Goal: Task Accomplishment & Management: Complete application form

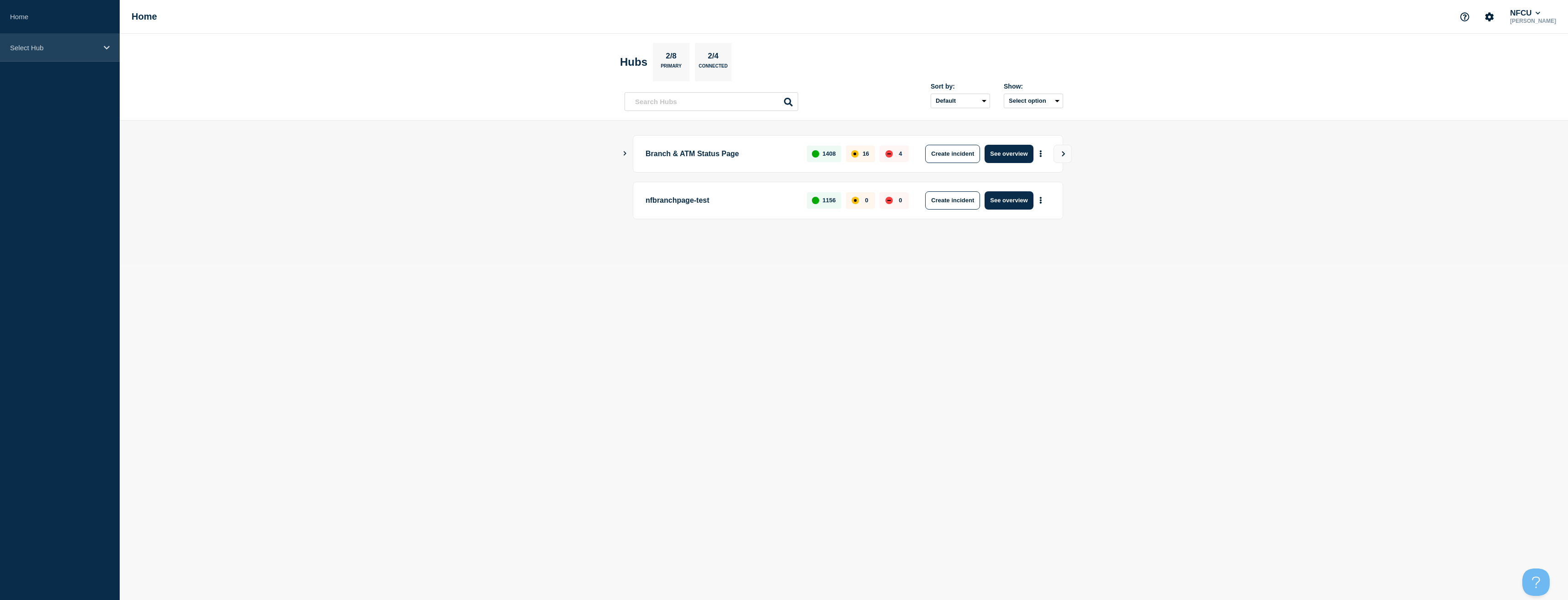
click at [51, 44] on p "Select Hub" at bounding box center [54, 47] width 88 height 8
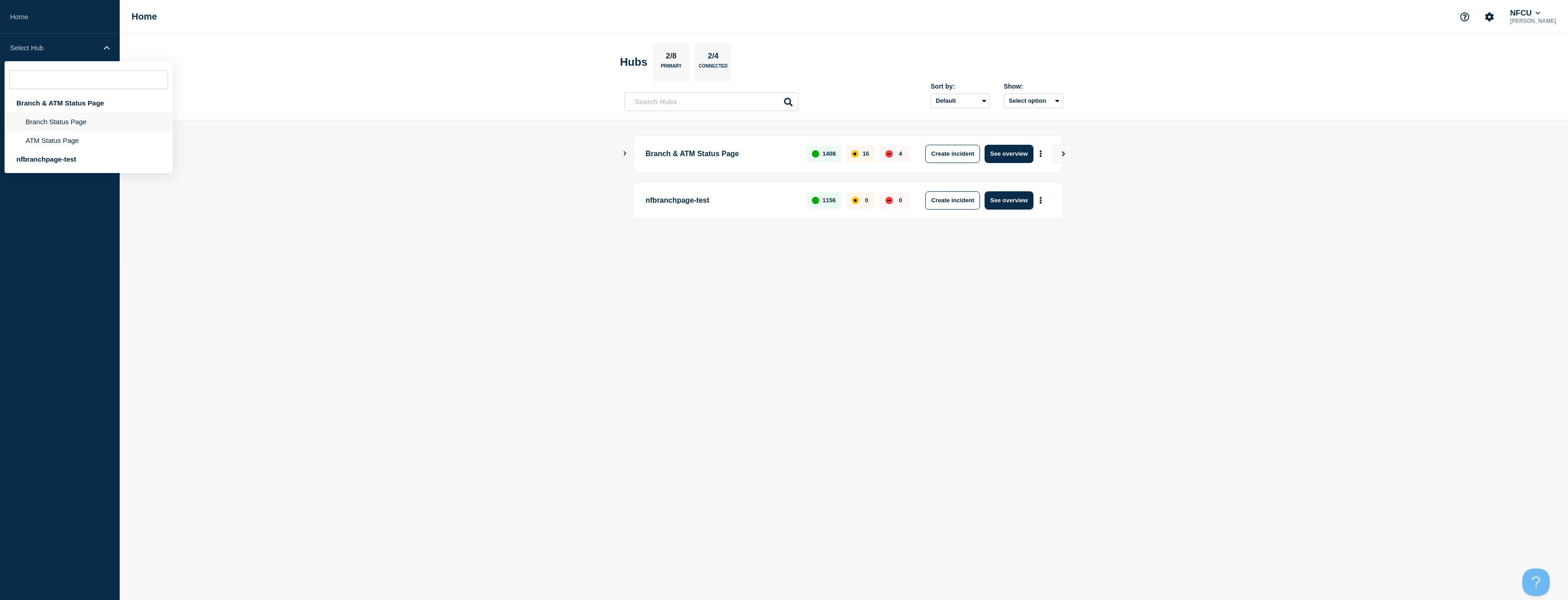
click at [57, 128] on li "Branch Status Page" at bounding box center [89, 122] width 168 height 19
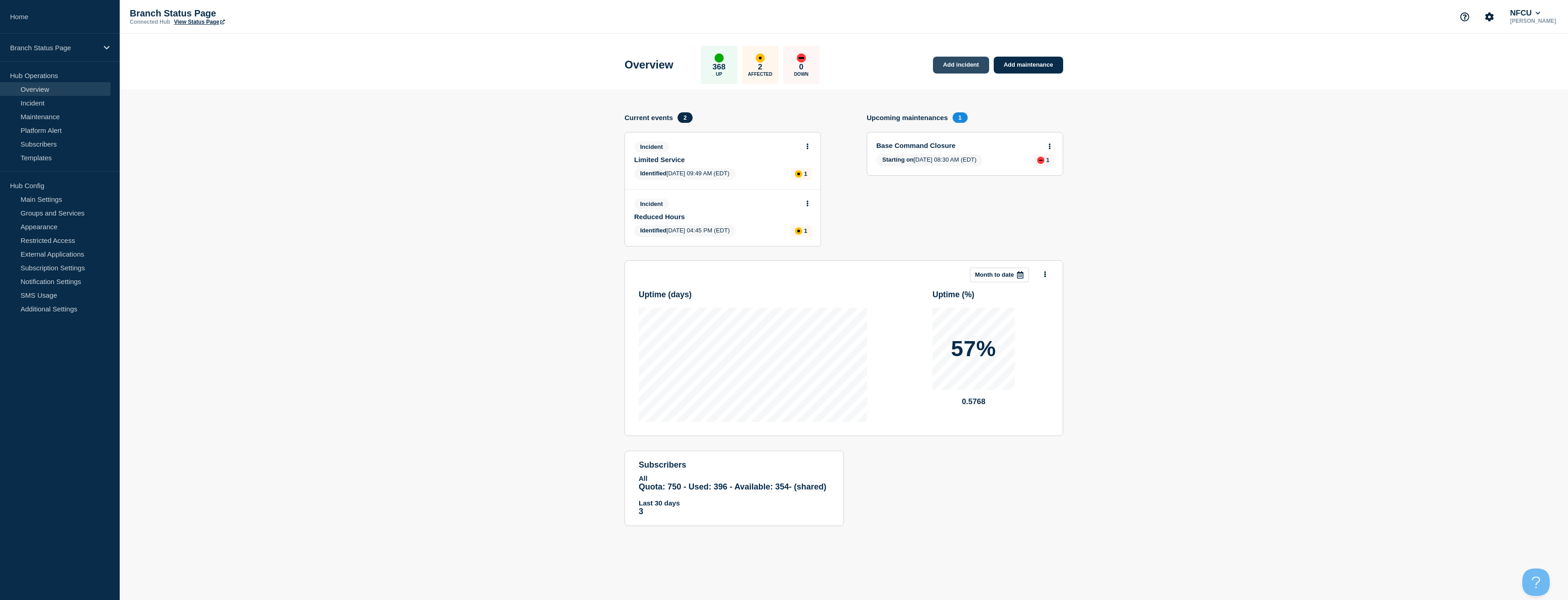
click at [971, 68] on link "Add incident" at bounding box center [961, 65] width 56 height 17
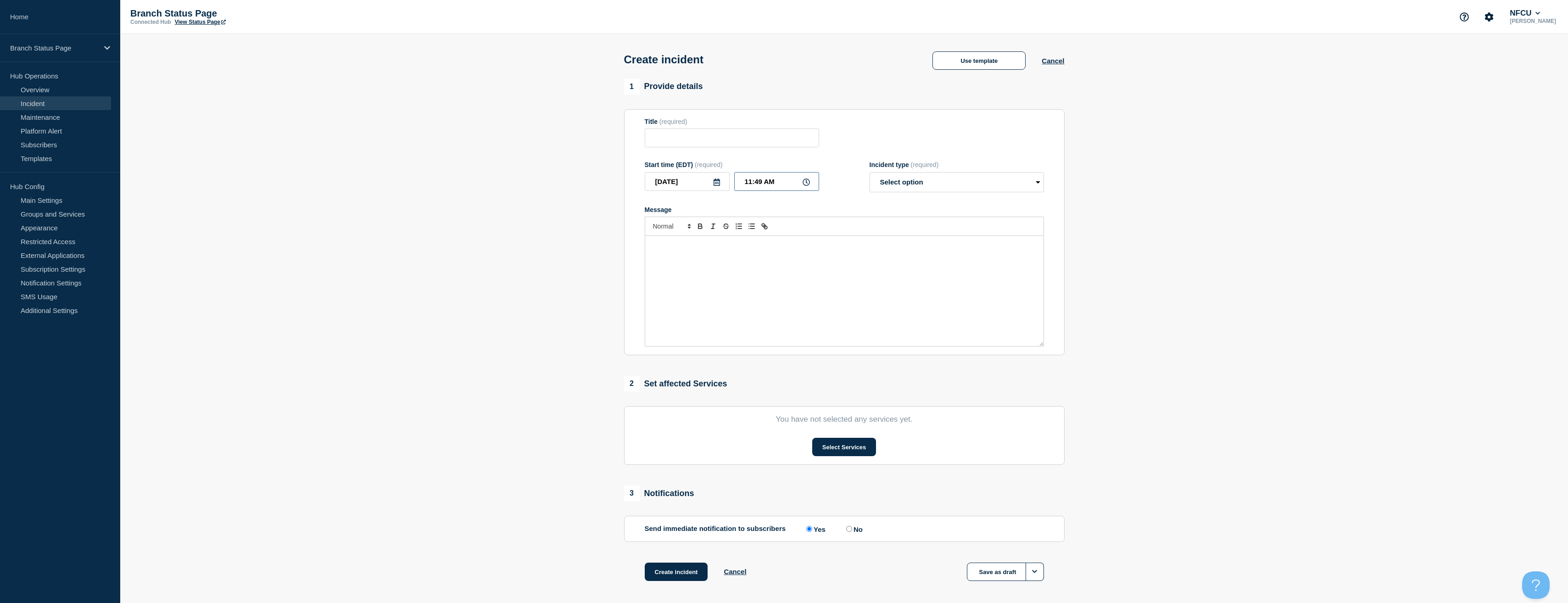
click at [760, 183] on input "11:49 AM" at bounding box center [776, 181] width 85 height 19
type input "11:28 AM"
click at [985, 59] on button "Use template" at bounding box center [979, 61] width 93 height 18
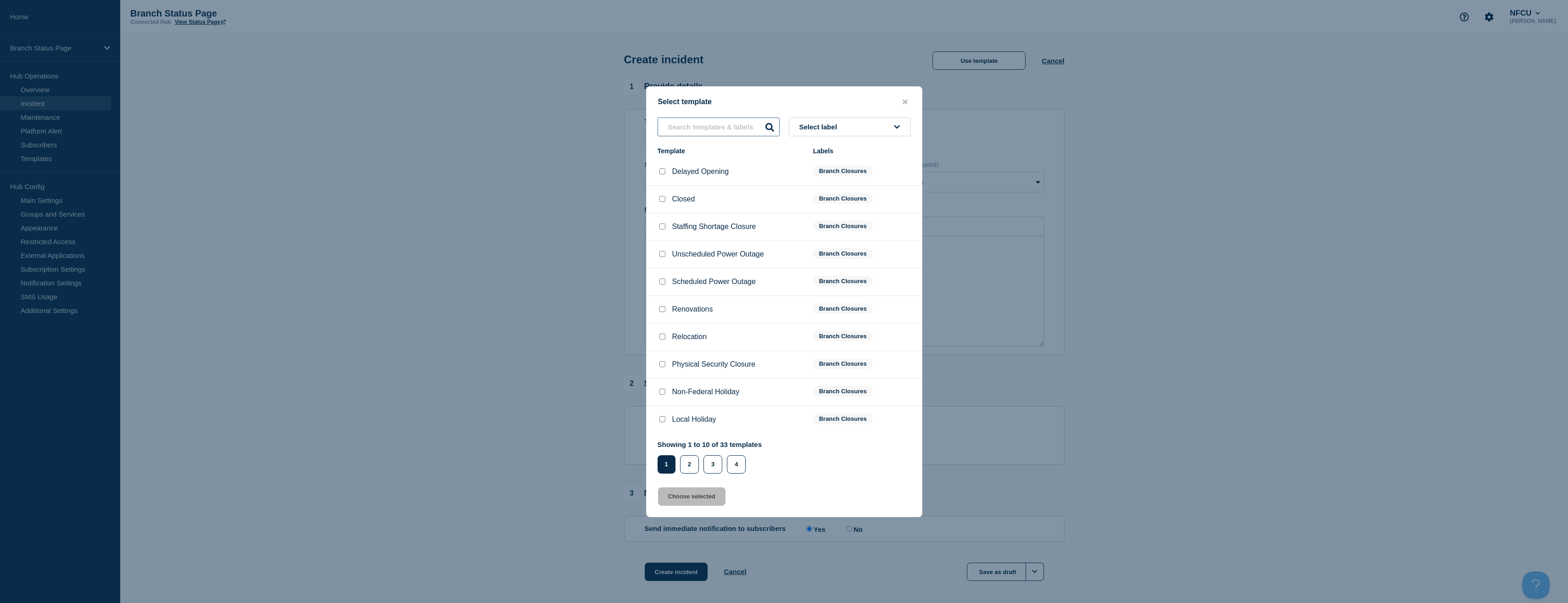
click at [698, 131] on input "text" at bounding box center [719, 127] width 122 height 19
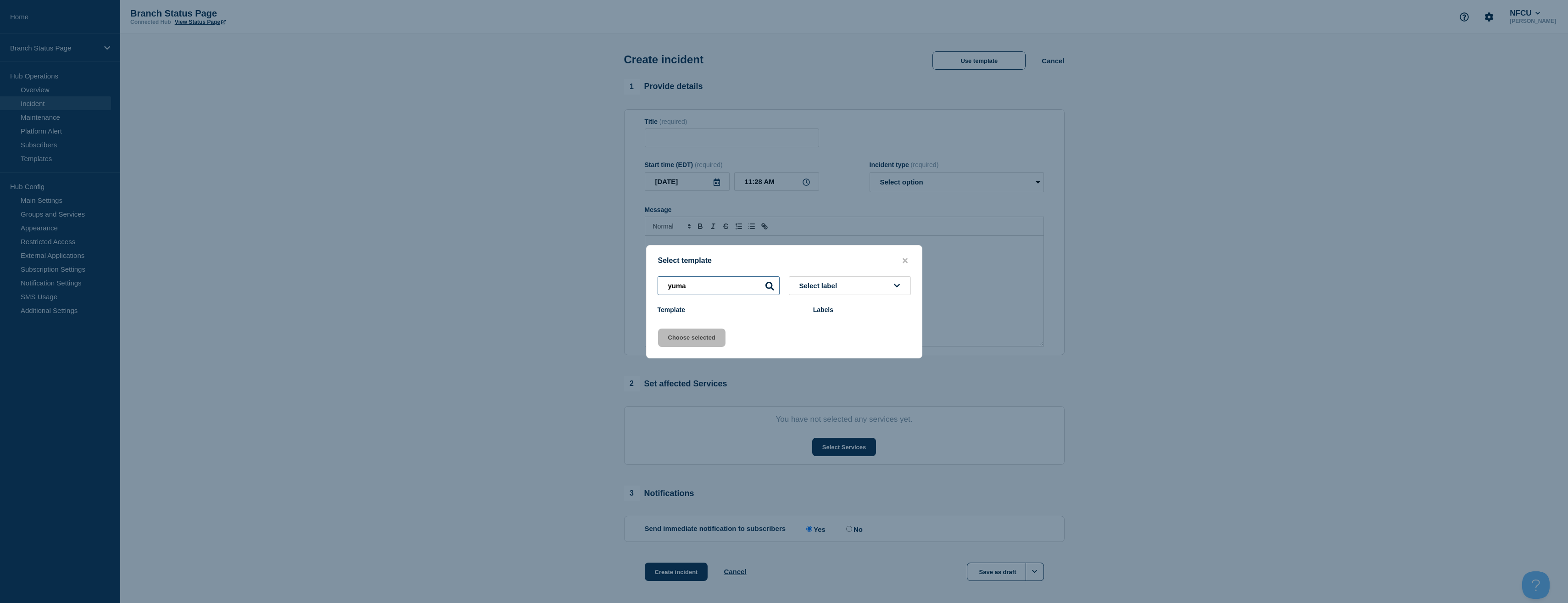
drag, startPoint x: 720, startPoint y: 287, endPoint x: 547, endPoint y: 255, distance: 175.9
click at [557, 259] on div "Select template yuma Select label Template Labels Choose selected" at bounding box center [784, 302] width 1568 height 603
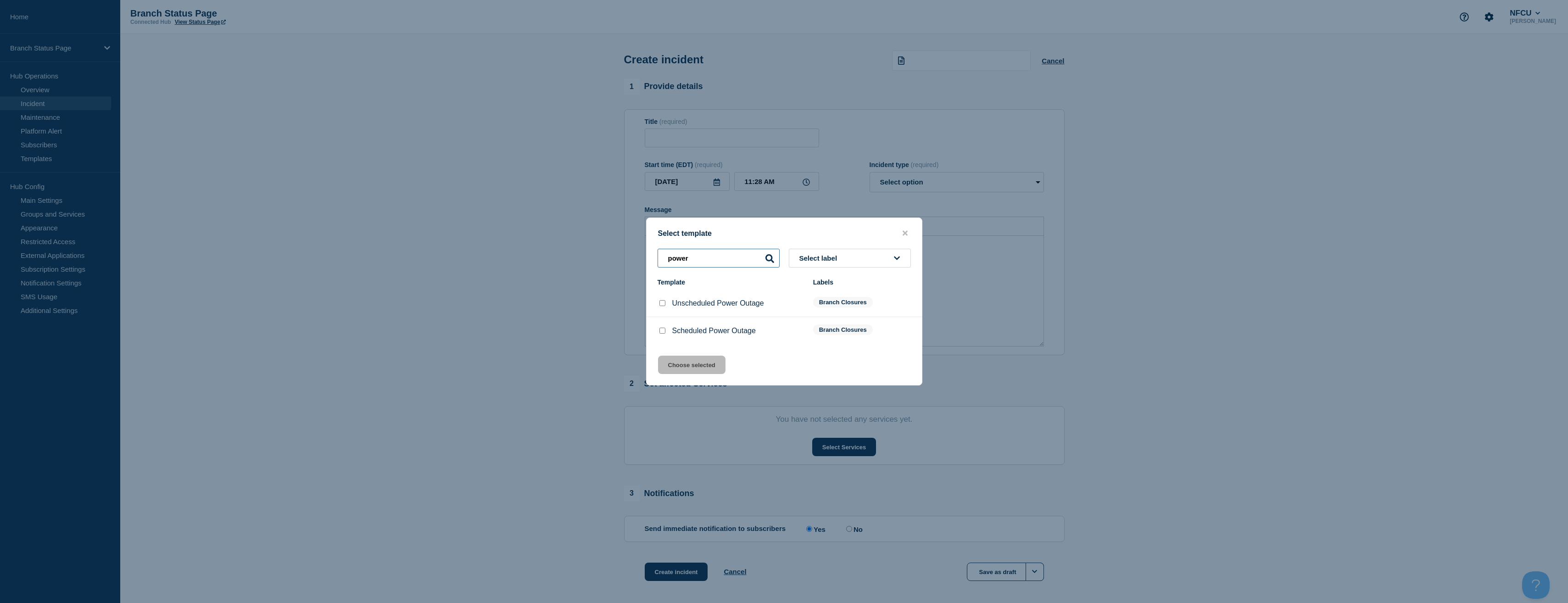
type input "power"
click at [663, 305] on input "Unscheduled Power Outage checkbox" at bounding box center [663, 303] width 6 height 6
checkbox input "true"
click at [685, 361] on button "Choose selected" at bounding box center [691, 365] width 67 height 18
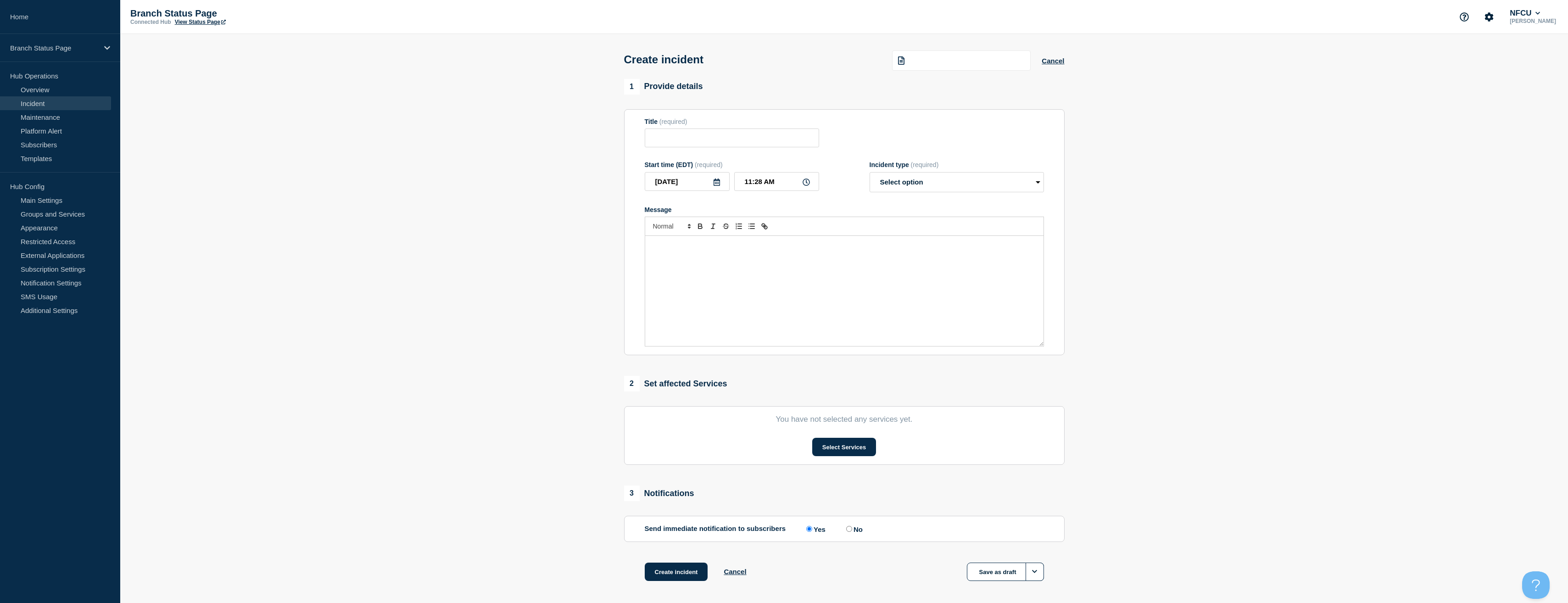
type input "Unscheduled Power Outage"
select select "identified"
click at [842, 449] on button "Select Services" at bounding box center [844, 447] width 64 height 18
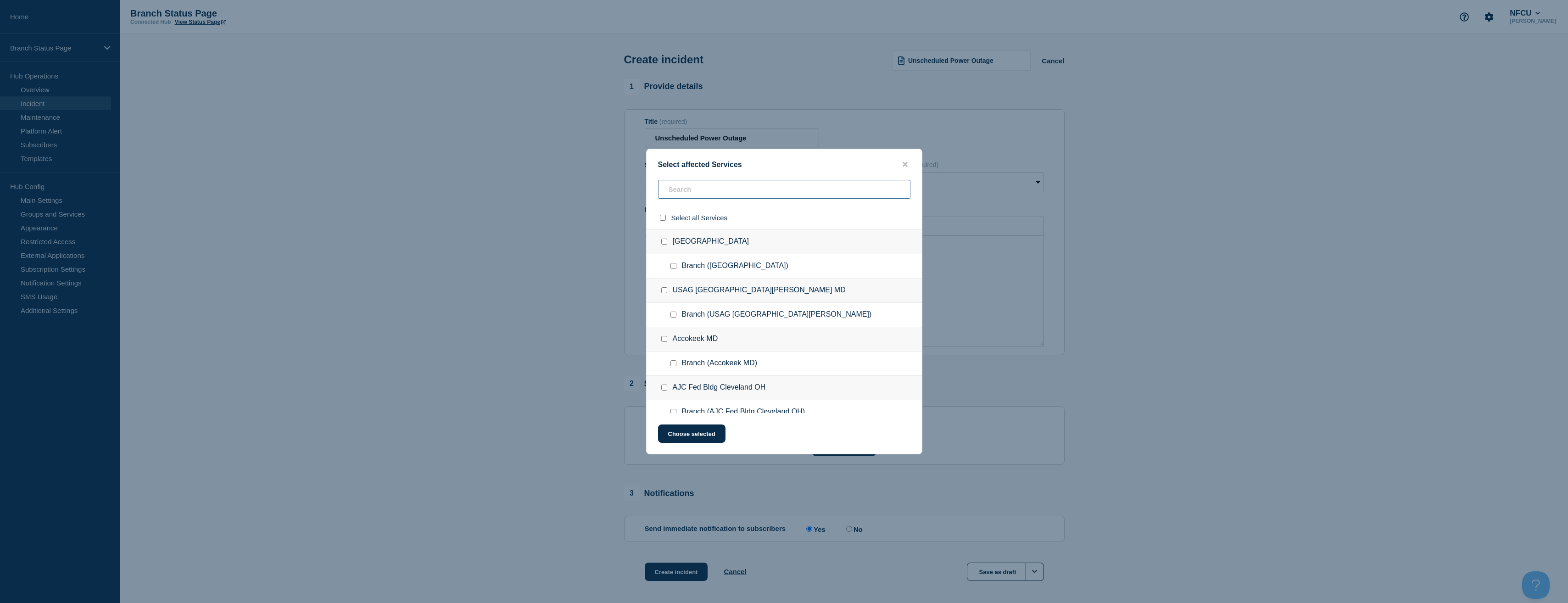
click at [699, 194] on input "text" at bounding box center [784, 189] width 252 height 19
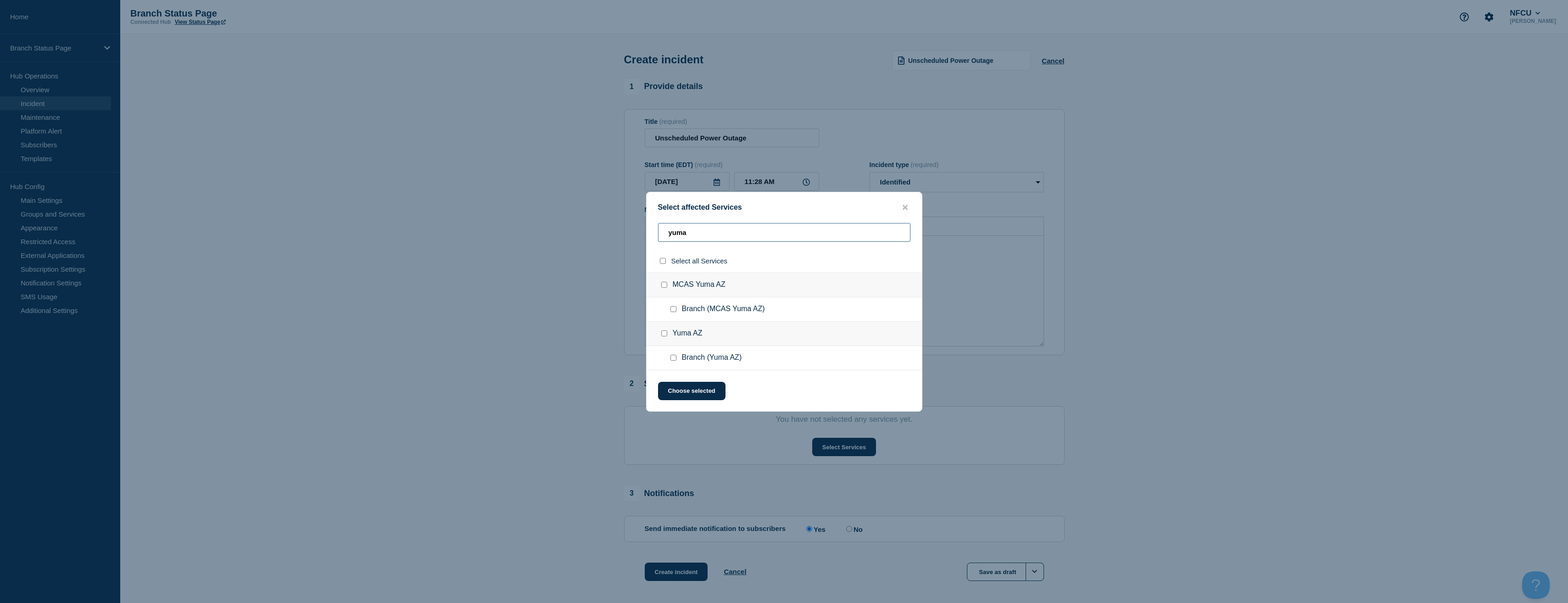
type input "yuma"
click at [675, 358] on input "Branch (Yuma AZ) checkbox" at bounding box center [674, 358] width 6 height 6
checkbox input "true"
click at [683, 389] on button "Choose selected" at bounding box center [691, 391] width 67 height 18
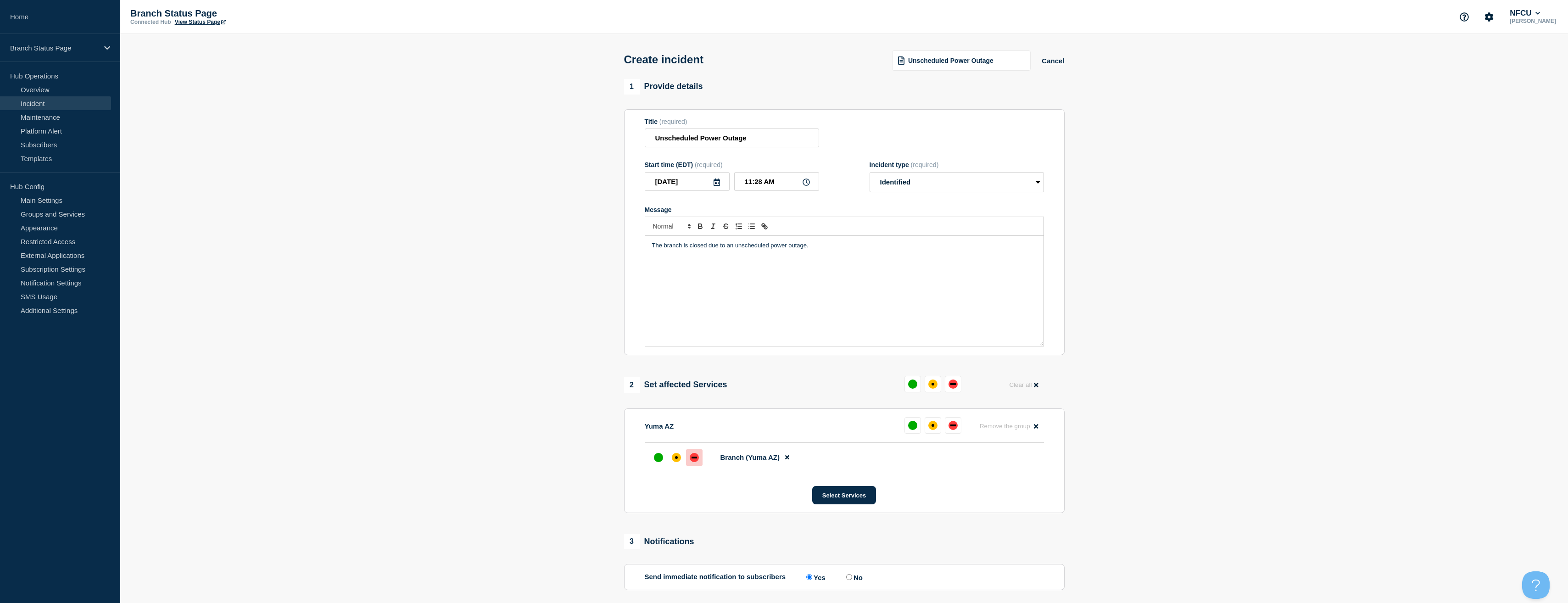
click at [692, 458] on div "down" at bounding box center [694, 457] width 9 height 9
drag, startPoint x: 778, startPoint y: 181, endPoint x: 661, endPoint y: 150, distance: 121.0
click at [661, 150] on form "Title (required) Unscheduled Power Outage Start time (EDT) (required) [DATE] 11…" at bounding box center [844, 232] width 399 height 229
drag, startPoint x: 748, startPoint y: 184, endPoint x: 795, endPoint y: 175, distance: 47.9
click at [795, 175] on input "12:00 PM" at bounding box center [776, 181] width 85 height 19
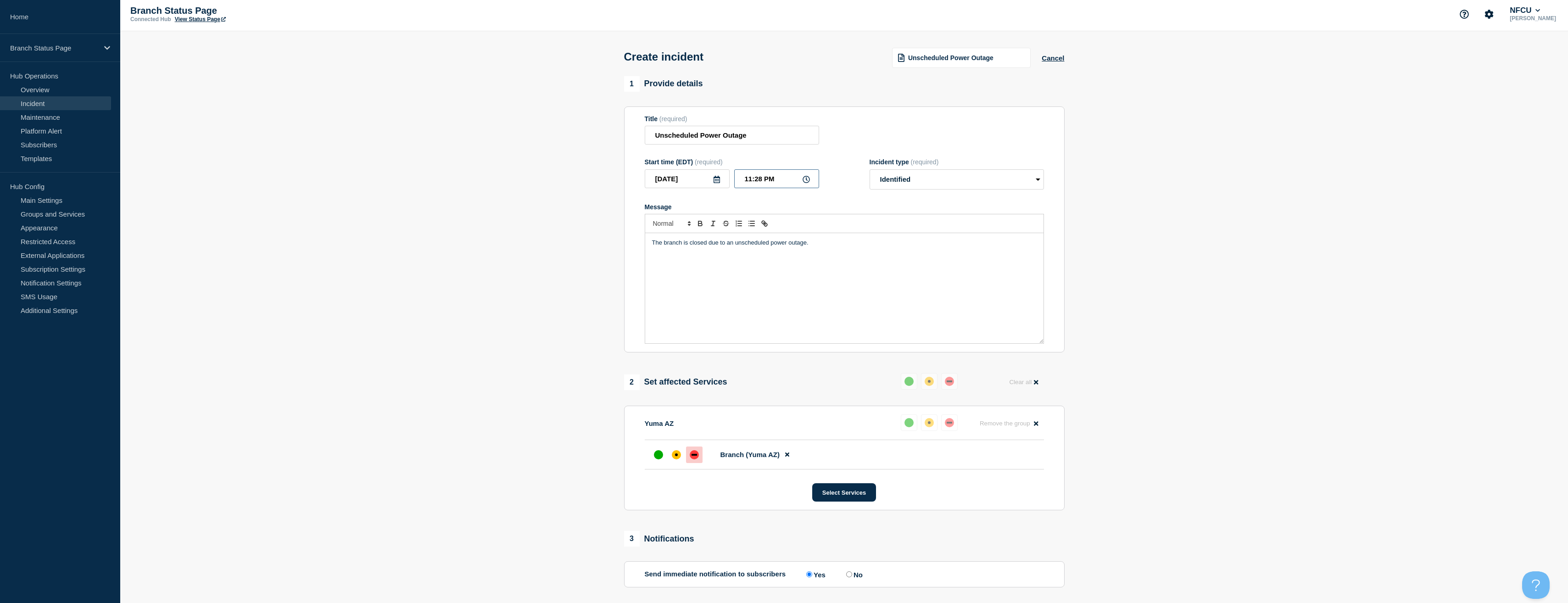
scroll to position [88, 0]
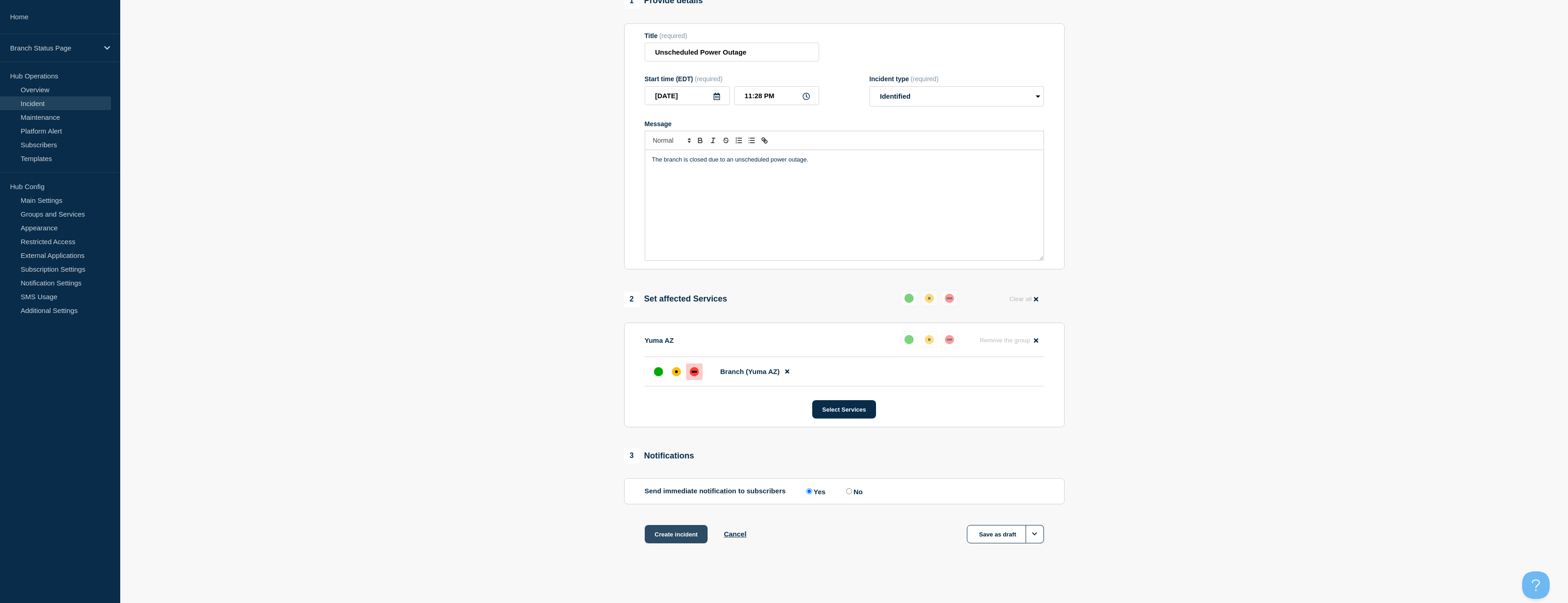
click at [682, 536] on button "Create incident" at bounding box center [677, 535] width 64 height 18
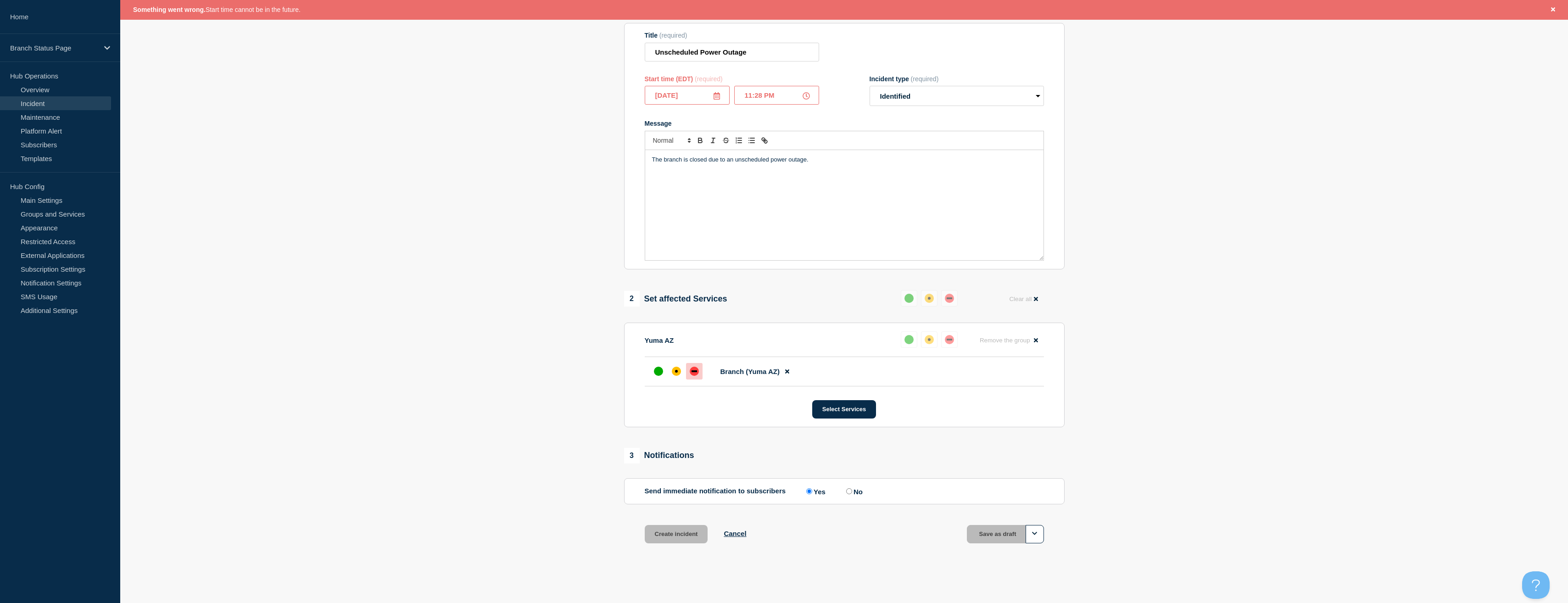
drag, startPoint x: 775, startPoint y: 91, endPoint x: 764, endPoint y: 93, distance: 11.2
click at [764, 93] on input "11:28 PM" at bounding box center [776, 95] width 85 height 19
type input "11:28 AM"
click at [1427, 98] on section "1 Provide details Title (required) Unscheduled Power Outage Start time (EDT) (r…" at bounding box center [844, 279] width 1448 height 574
click at [682, 530] on button "Create incident" at bounding box center [677, 535] width 64 height 18
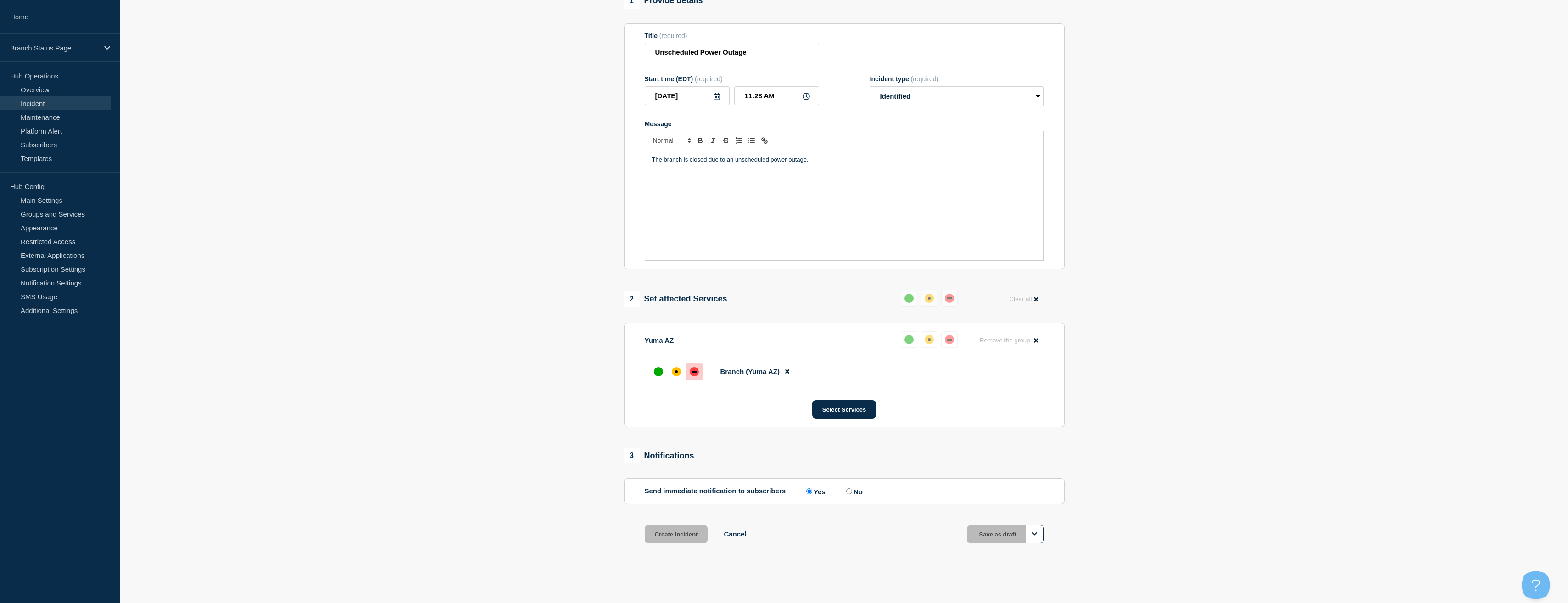
scroll to position [88, 0]
